Goal: Transaction & Acquisition: Purchase product/service

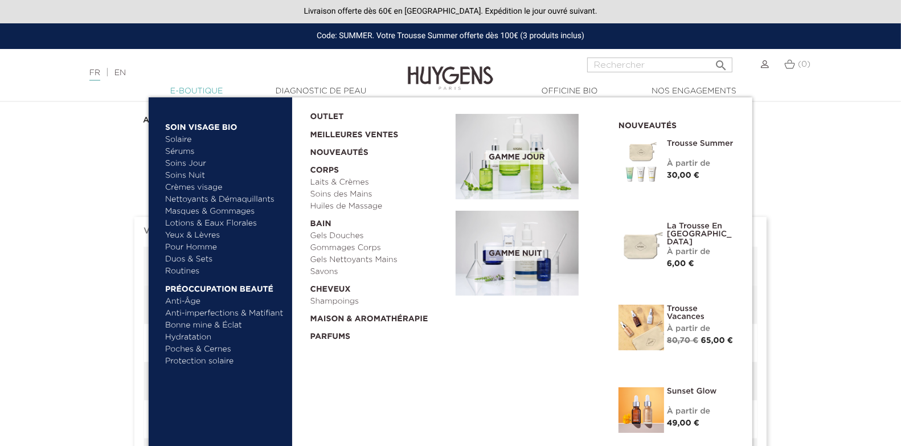
click at [178, 95] on link "  E-Boutique" at bounding box center [197, 91] width 114 height 12
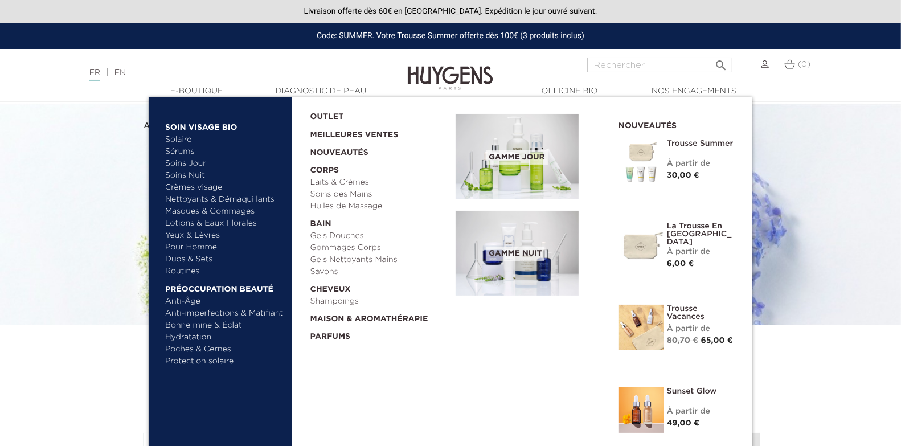
click at [346, 235] on link "Gels Douches" at bounding box center [379, 236] width 138 height 12
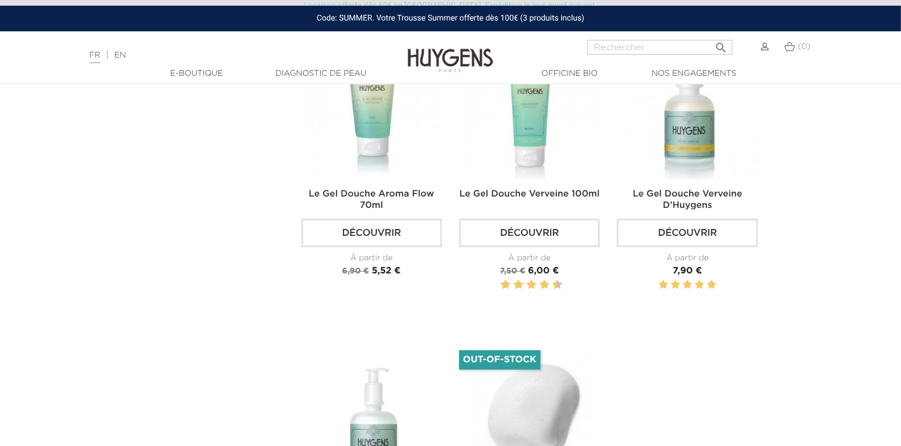
scroll to position [416, 0]
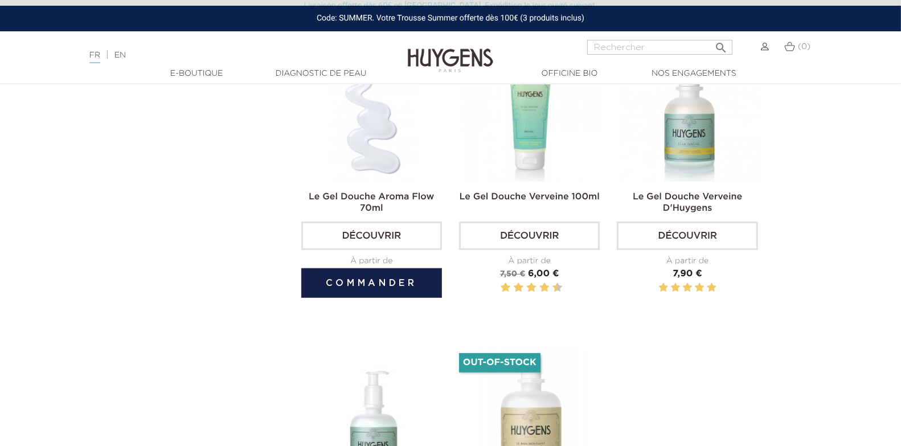
click at [389, 287] on button "Commander" at bounding box center [371, 283] width 141 height 30
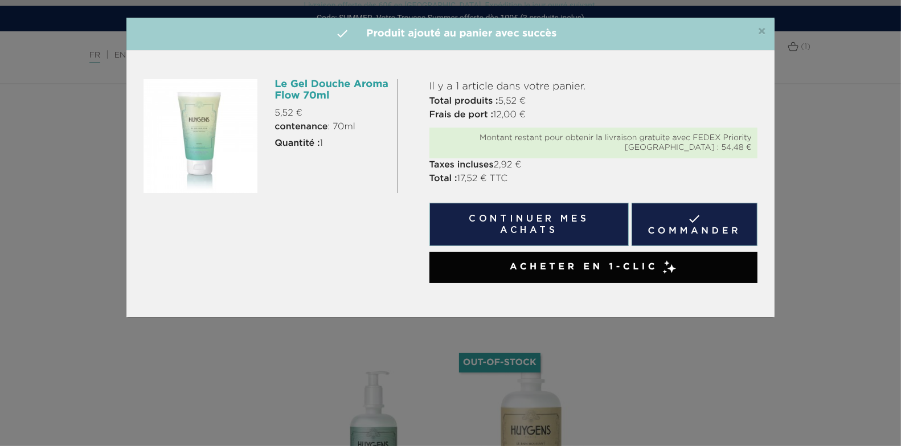
click at [681, 214] on link " Commander" at bounding box center [695, 224] width 126 height 43
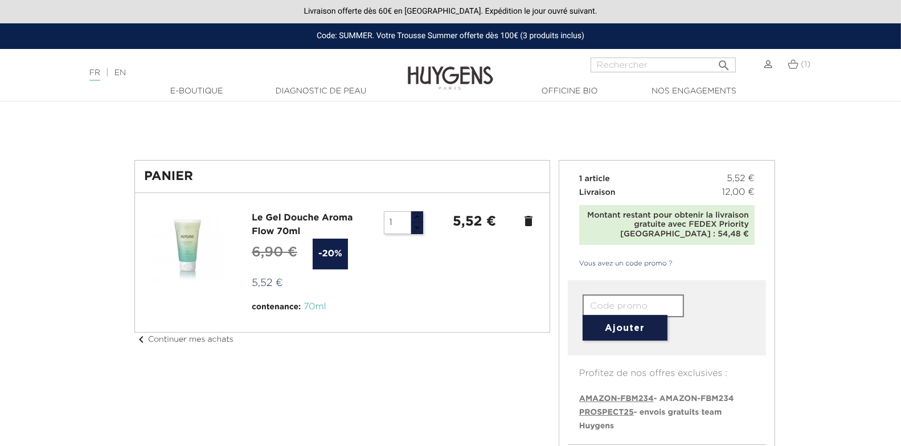
click at [588, 412] on span "PROSPECT25" at bounding box center [606, 412] width 55 height 8
type input "PROSPECT25"
click at [608, 328] on button "Ajouter" at bounding box center [625, 328] width 85 height 26
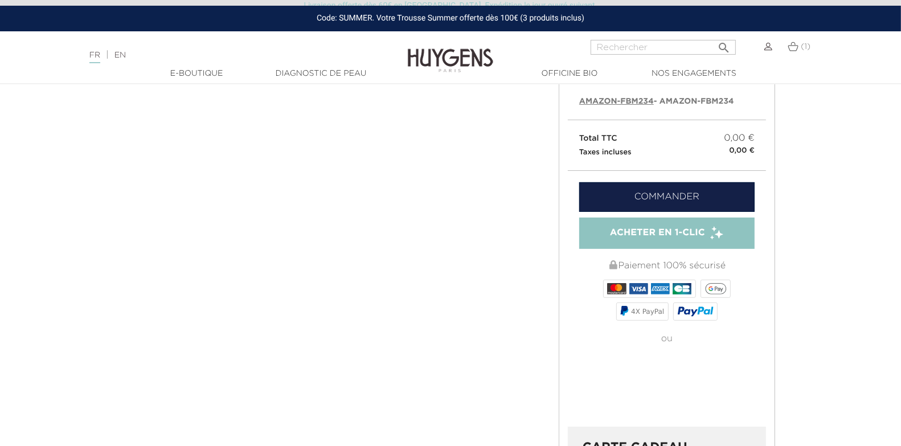
scroll to position [327, 0]
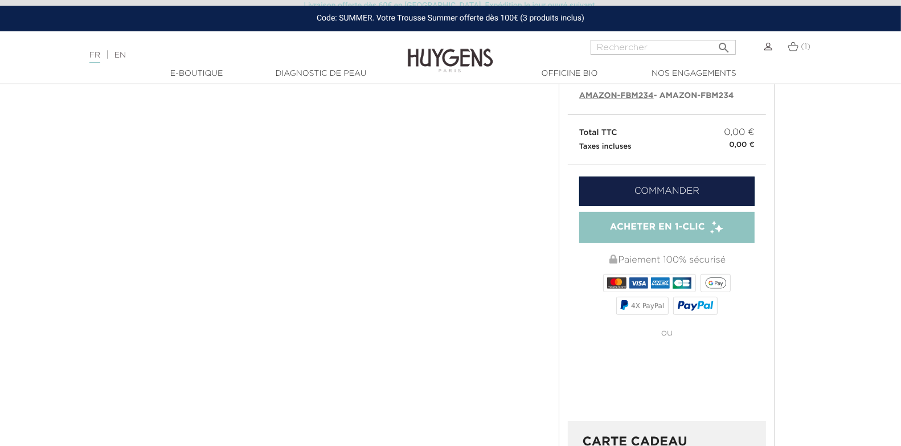
click at [709, 188] on link "Commander" at bounding box center [666, 192] width 175 height 30
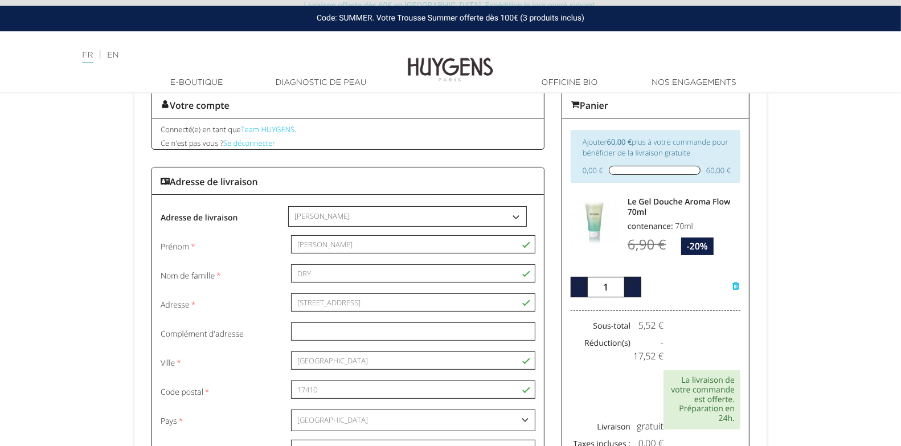
scroll to position [90, 0]
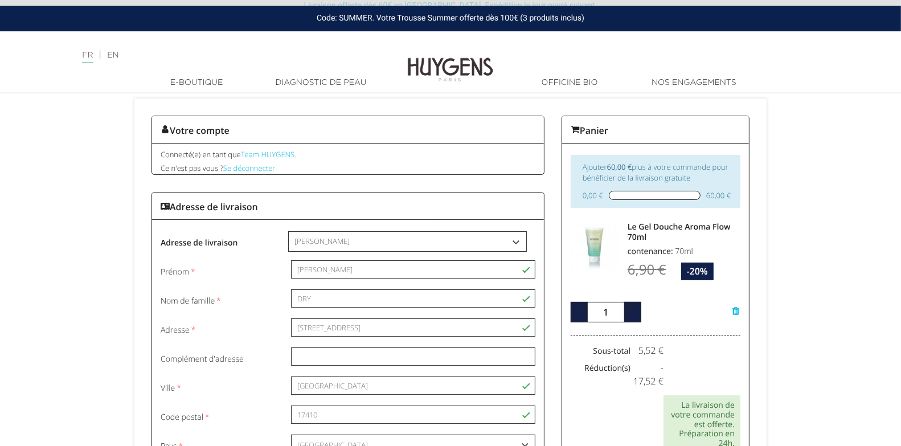
click at [491, 234] on select "-- Veuillez choisir l'adresse de livraison -- Jean-Pierre Dry Mon adresse Mon a…" at bounding box center [408, 241] width 238 height 19
click at [382, 232] on select "-- Veuillez choisir l'adresse de livraison -- Jean-Pierre Dry Mon adresse Mon a…" at bounding box center [408, 241] width 238 height 19
click at [433, 239] on select "-- Veuillez choisir l'adresse de livraison -- Jean-Pierre Dry Mon adresse Mon a…" at bounding box center [408, 241] width 238 height 19
click at [447, 240] on select "-- Veuillez choisir l'adresse de livraison -- Jean-Pierre Dry Mon adresse Mon a…" at bounding box center [408, 241] width 238 height 19
click at [390, 232] on select "-- Veuillez choisir l'adresse de livraison -- Jean-Pierre Dry Mon adresse Mon a…" at bounding box center [408, 241] width 238 height 19
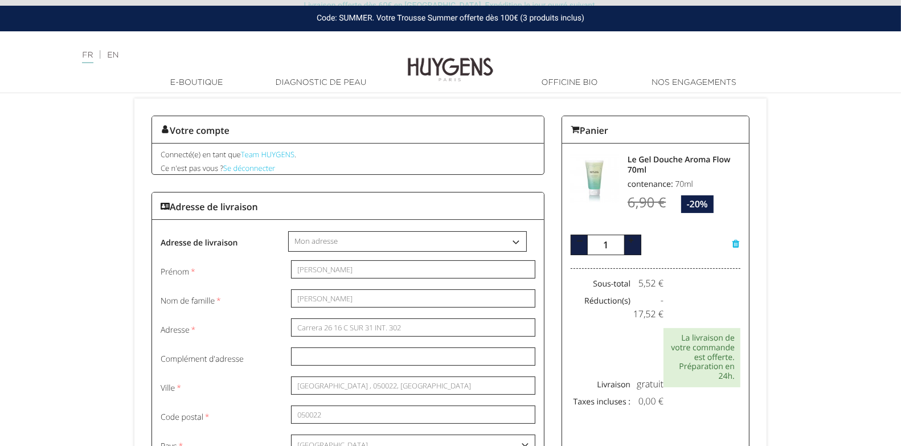
select select "26110"
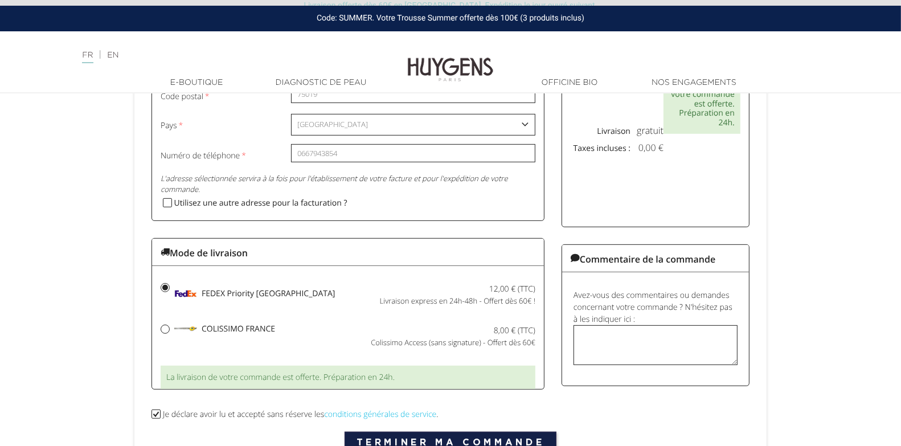
scroll to position [488, 0]
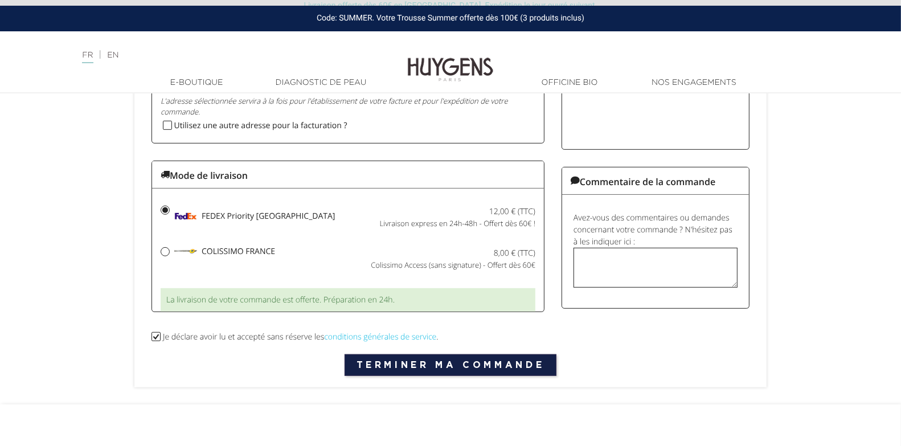
click at [165, 122] on input "Utilisez une autre adresse pour la facturation ?" at bounding box center [165, 126] width 9 height 9
checkbox input "true"
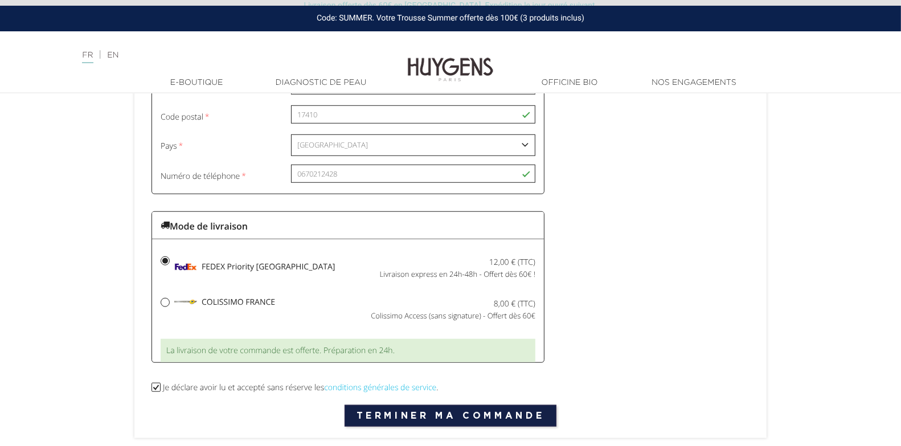
scroll to position [755, 0]
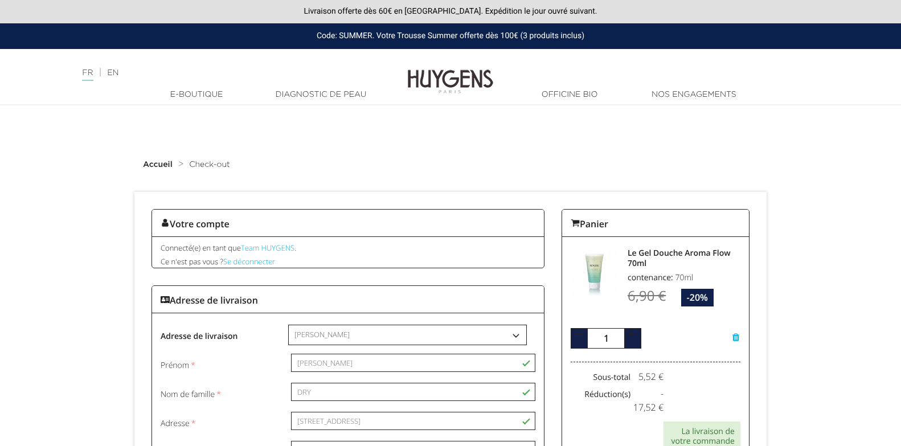
select select "25947"
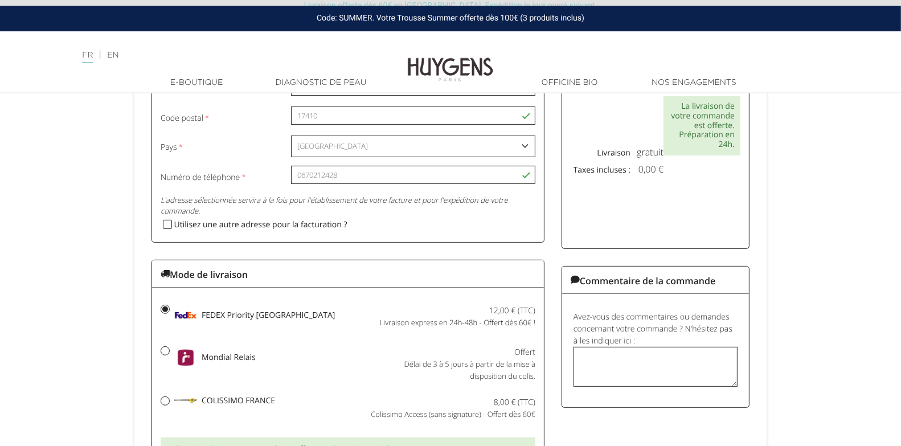
scroll to position [526, 0]
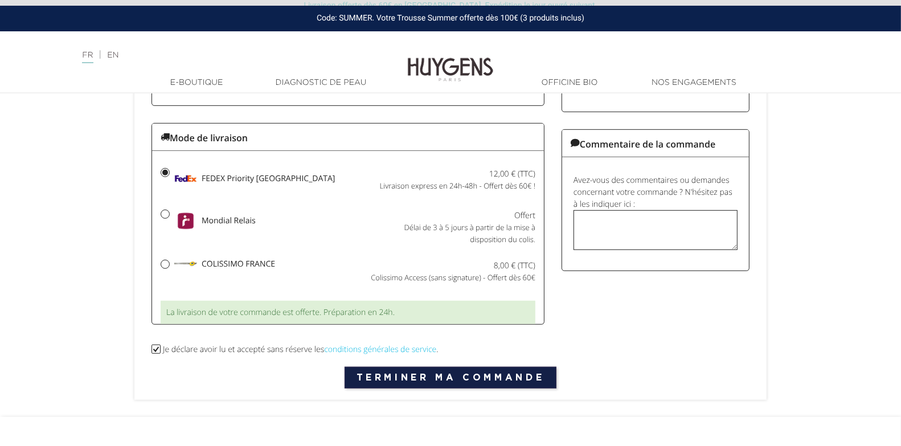
click at [167, 211] on input "Mondial Relais Offert" at bounding box center [165, 214] width 8 height 8
radio input "true"
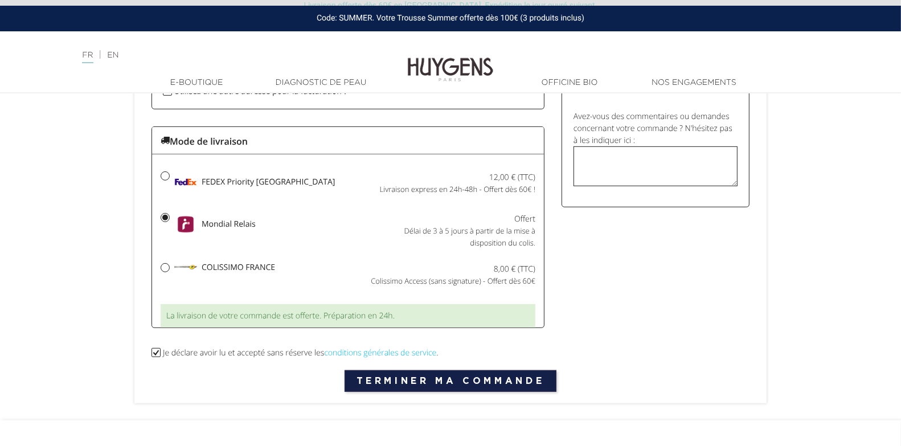
scroll to position [537, 0]
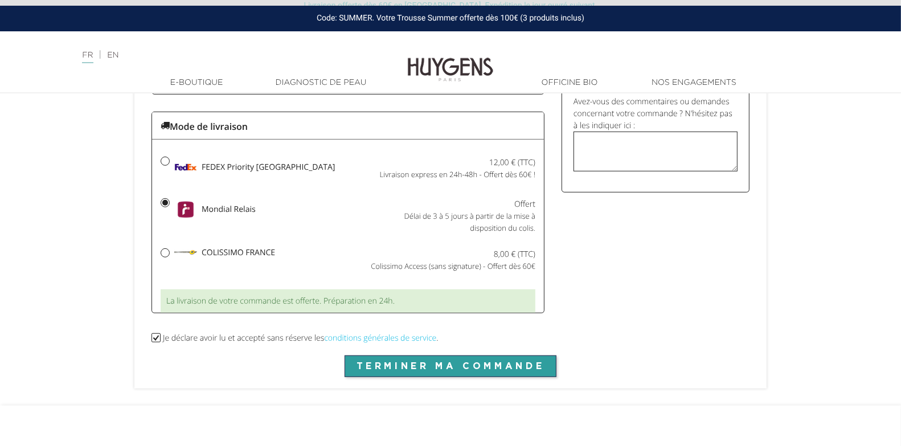
click at [404, 362] on button "Terminer ma commande" at bounding box center [451, 366] width 212 height 22
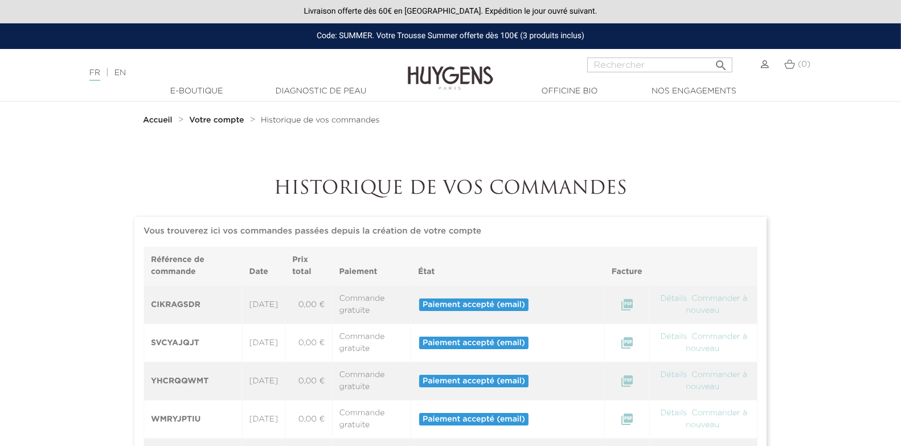
click at [285, 300] on td "19/09/2025" at bounding box center [263, 304] width 43 height 39
click at [681, 296] on link "Détails" at bounding box center [674, 299] width 29 height 8
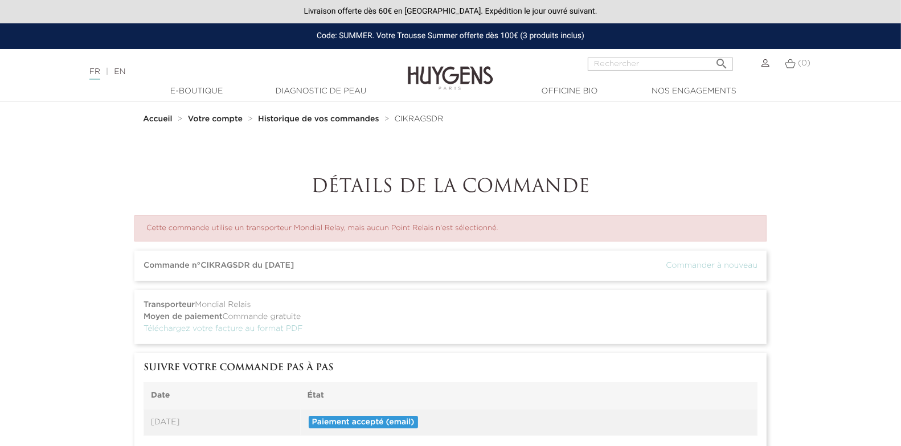
click at [796, 65] on div "(0)" at bounding box center [798, 64] width 26 height 12
click at [771, 63] on div "(0)" at bounding box center [794, 71] width 48 height 27
click at [767, 63] on img at bounding box center [766, 63] width 8 height 8
